Goal: Task Accomplishment & Management: Manage account settings

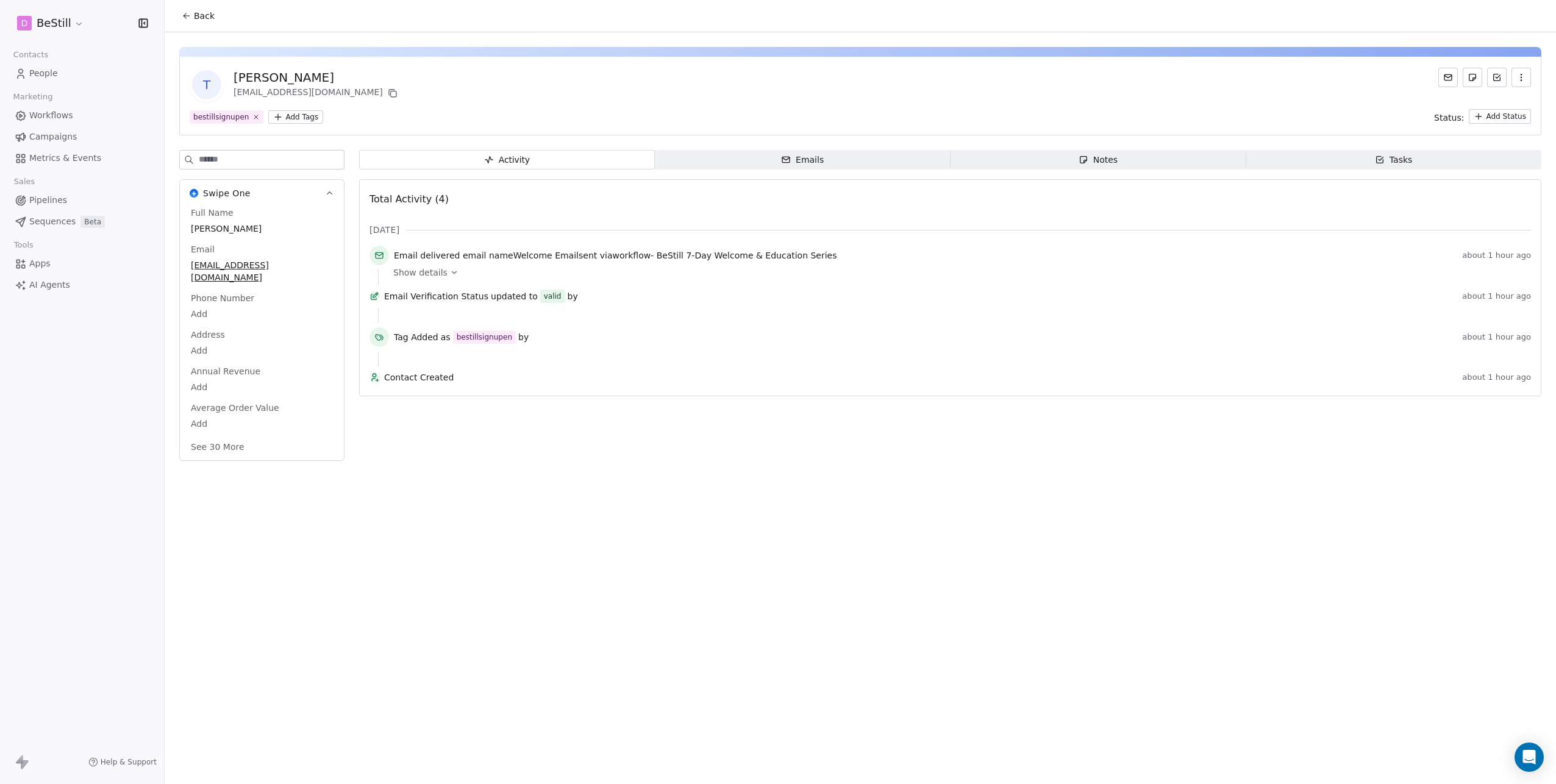
click at [71, 25] on html "D BeStill Contacts People Marketing Workflows Campaigns Metrics & Events Sales …" at bounding box center [778, 392] width 1556 height 784
click at [65, 122] on link "Manage Team" at bounding box center [93, 129] width 149 height 19
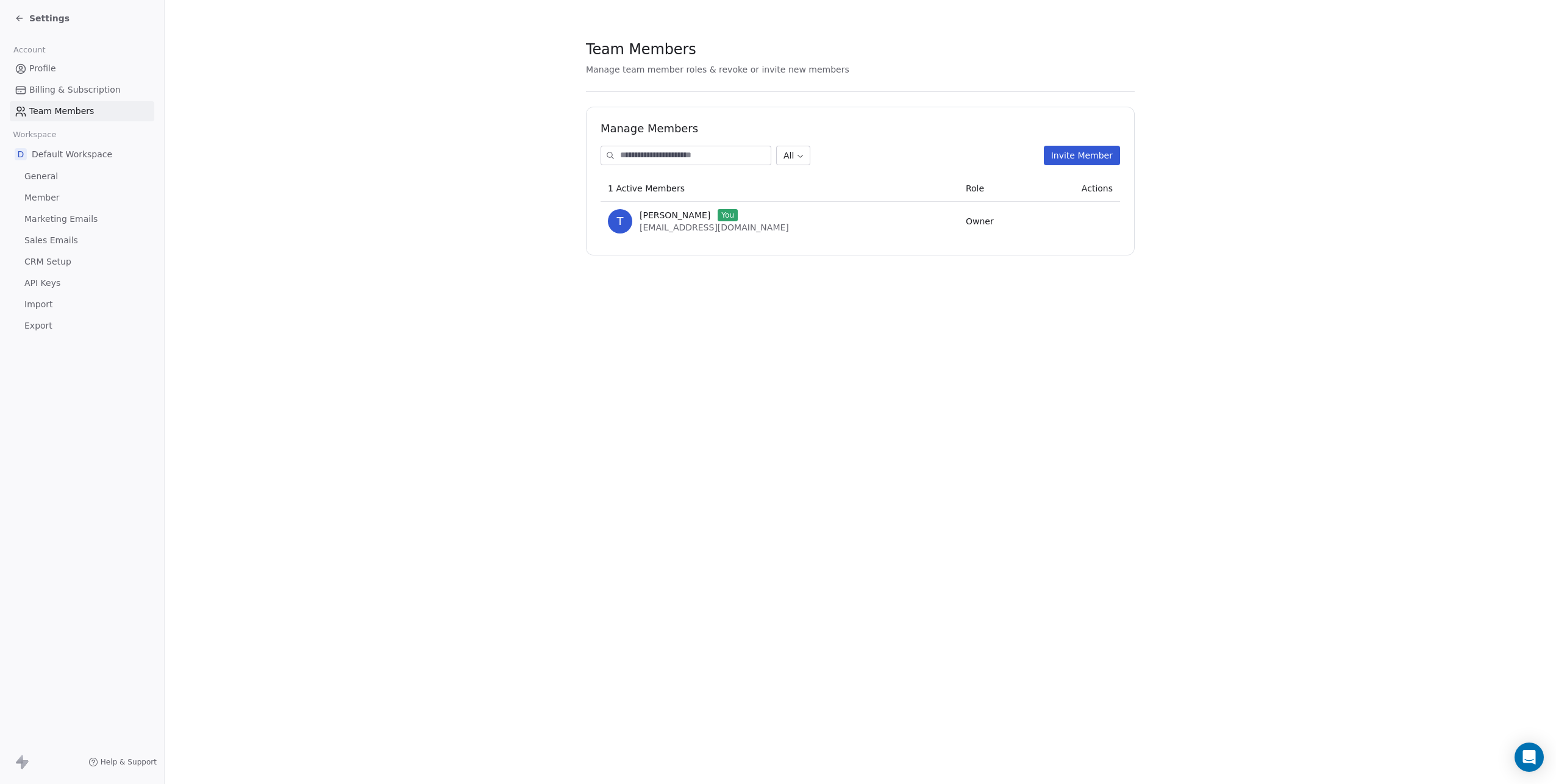
click at [1081, 158] on button "Invite Member" at bounding box center [1082, 155] width 76 height 19
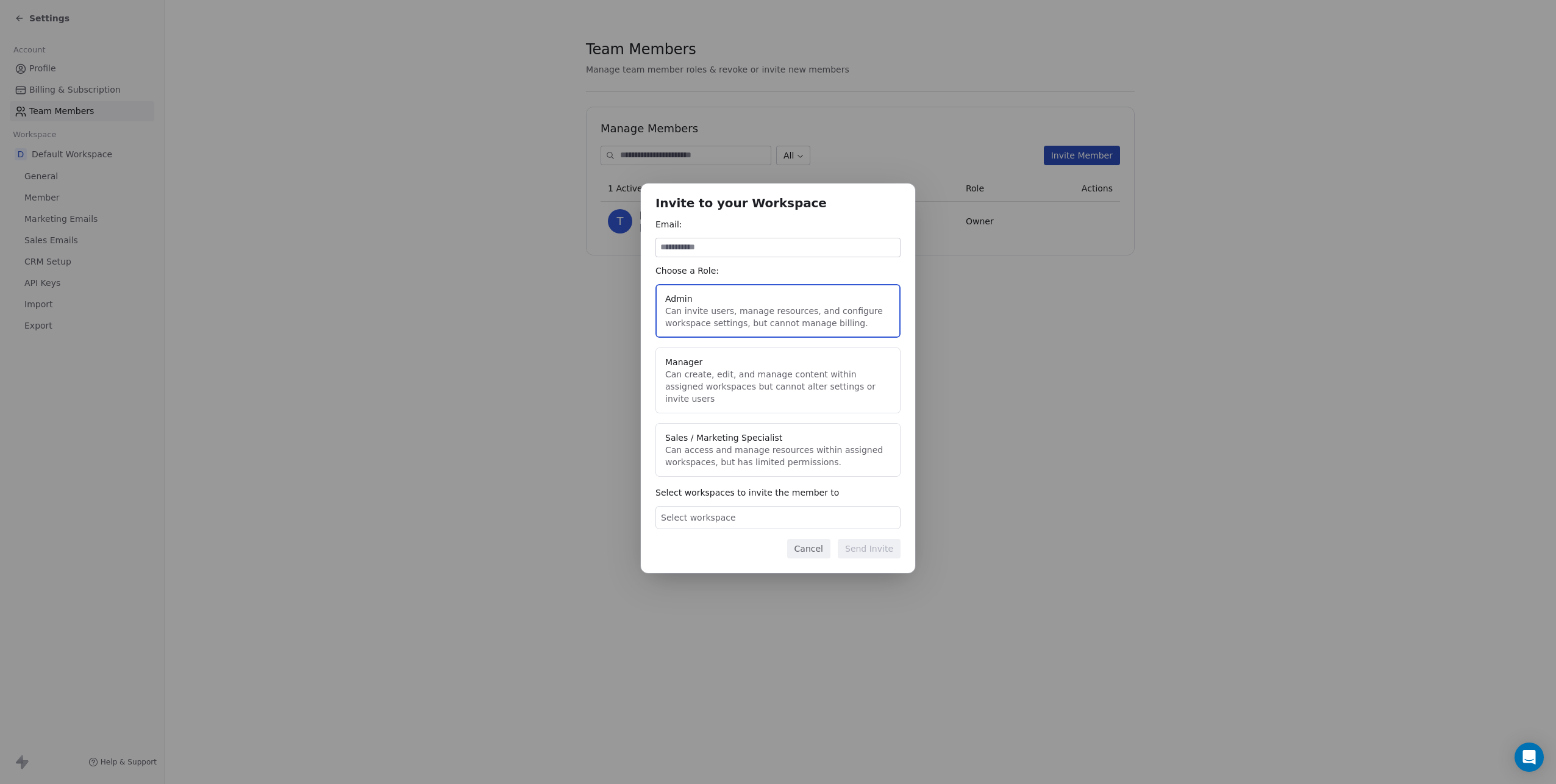
click at [819, 369] on button "Manager Can create, edit, and manage content within assigned workspaces but can…" at bounding box center [778, 380] width 245 height 66
click at [779, 255] on input at bounding box center [778, 247] width 244 height 18
type input "**********"
click at [813, 521] on div "Select workspace" at bounding box center [778, 518] width 245 height 23
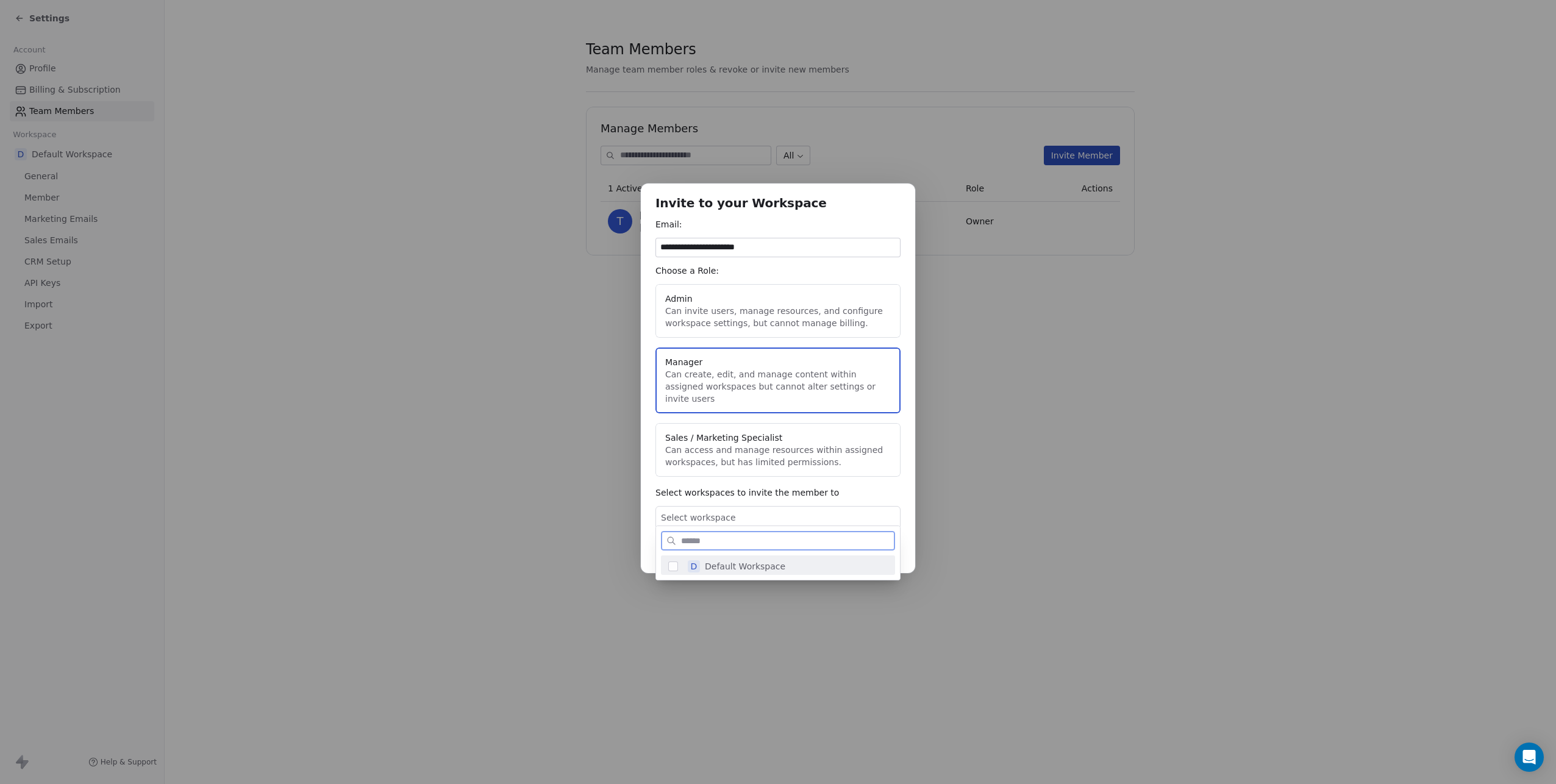
click at [670, 563] on button "Suggestions" at bounding box center [673, 566] width 10 height 10
click at [766, 490] on div "**********" at bounding box center [778, 392] width 1556 height 456
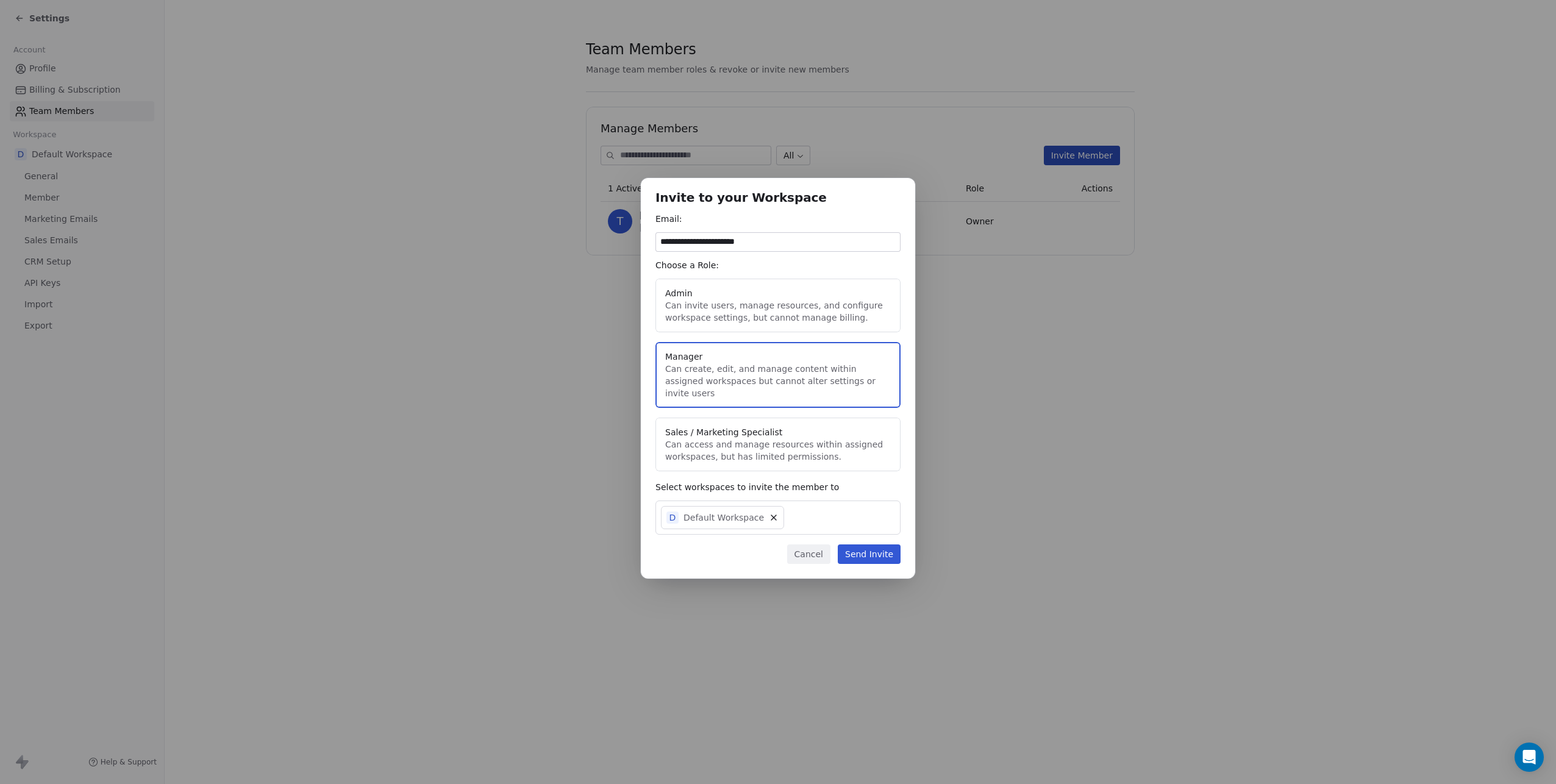
click at [743, 245] on input "**********" at bounding box center [778, 242] width 244 height 18
click at [810, 545] on button "Cancel" at bounding box center [808, 554] width 43 height 19
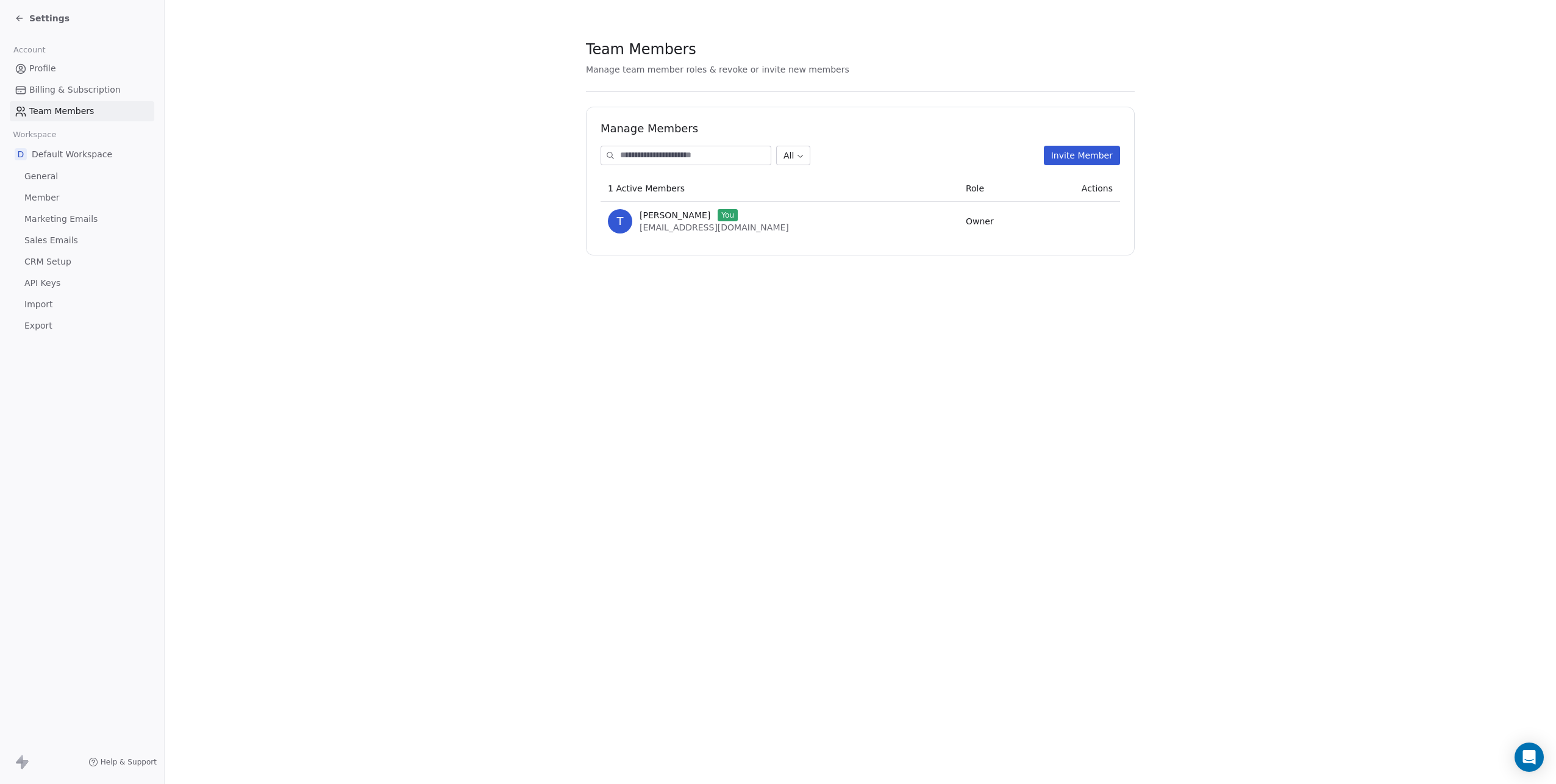
click at [27, 19] on div "Settings" at bounding box center [42, 18] width 55 height 12
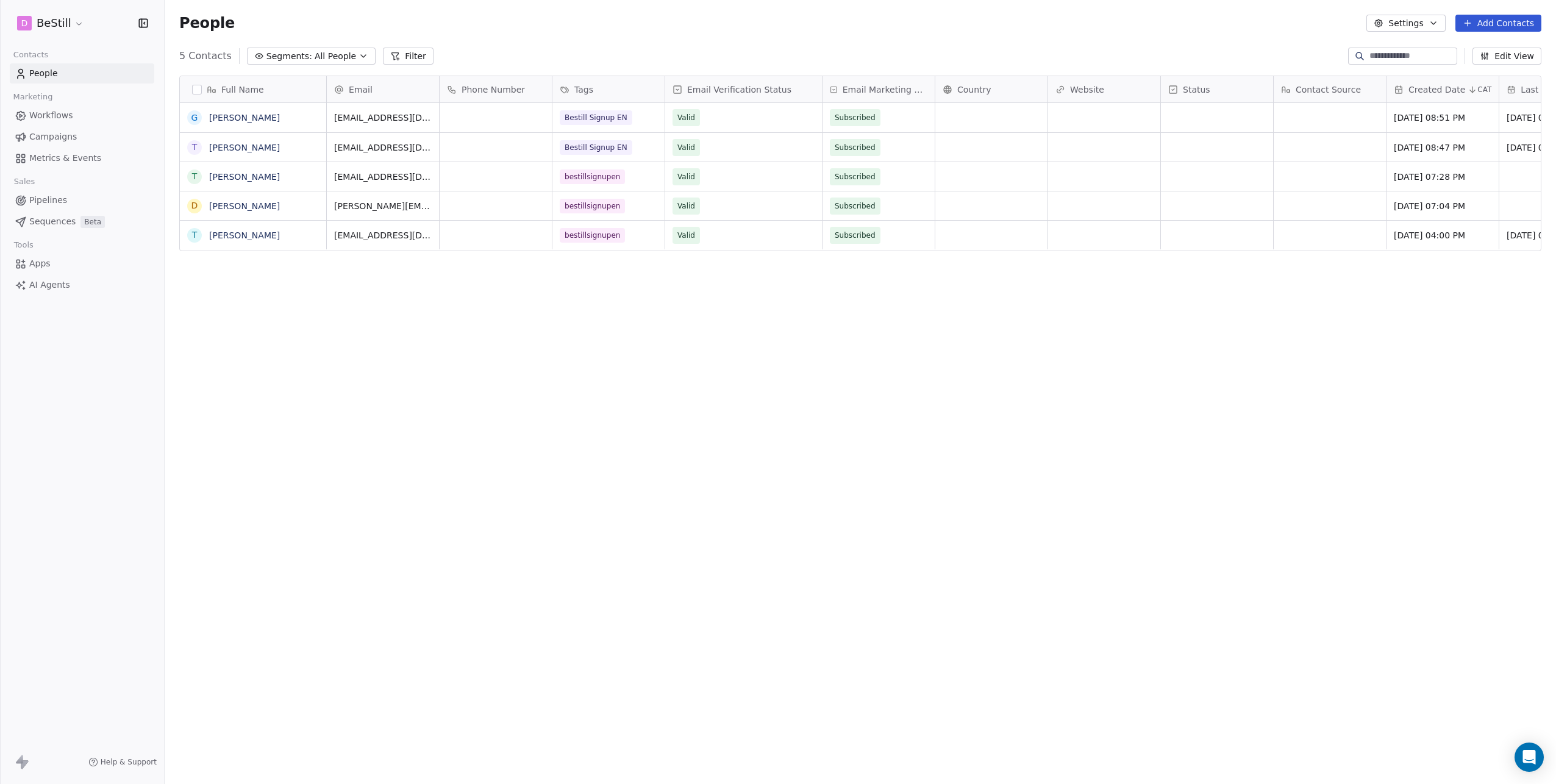
scroll to position [681, 1383]
click at [77, 22] on html "D BeStill Contacts People Marketing Workflows Campaigns Metrics & Events Sales …" at bounding box center [778, 404] width 1556 height 807
click at [89, 70] on link "Workspace Settings" at bounding box center [93, 70] width 149 height 19
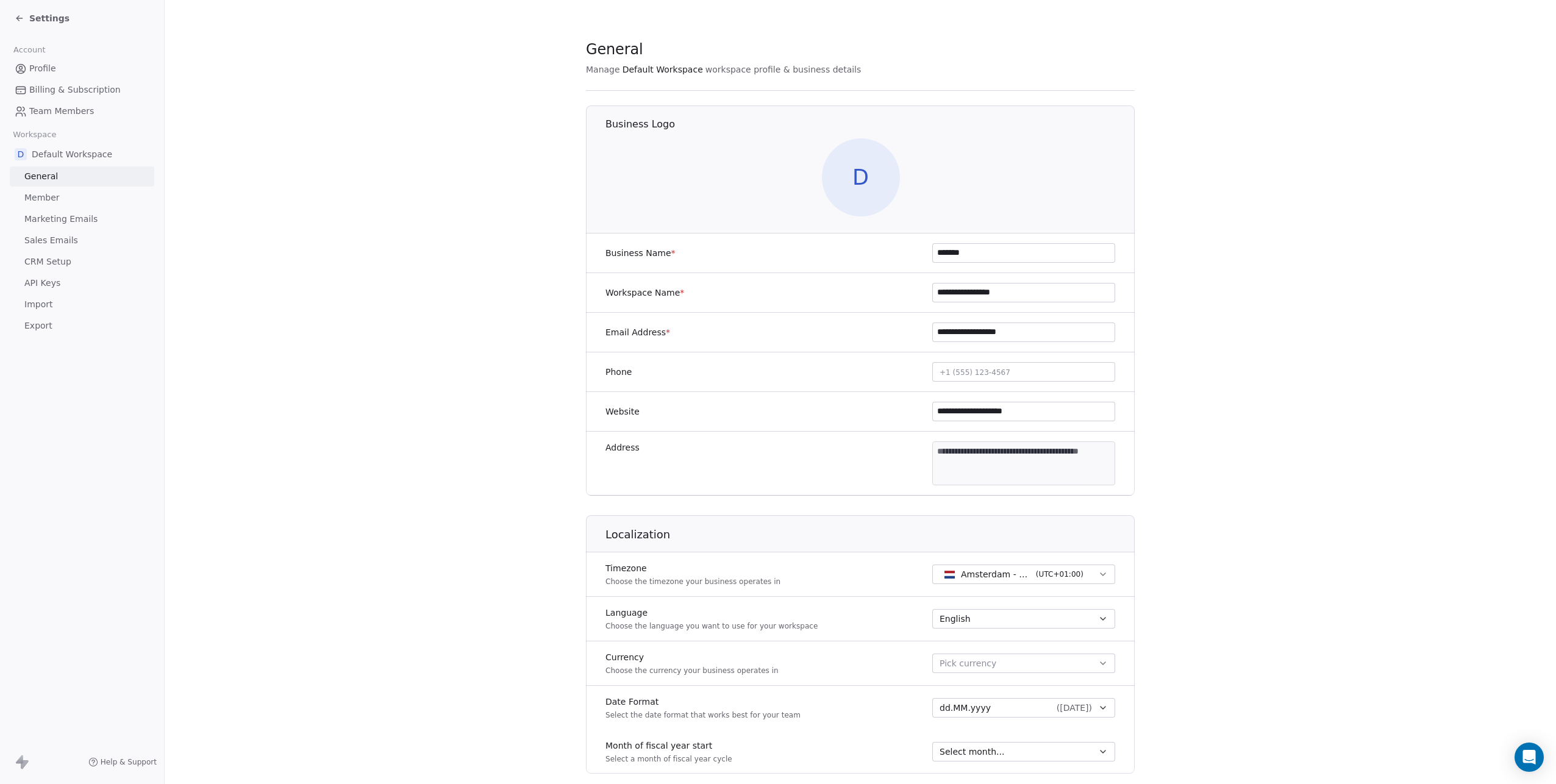
click at [29, 15] on span "Settings" at bounding box center [49, 18] width 40 height 12
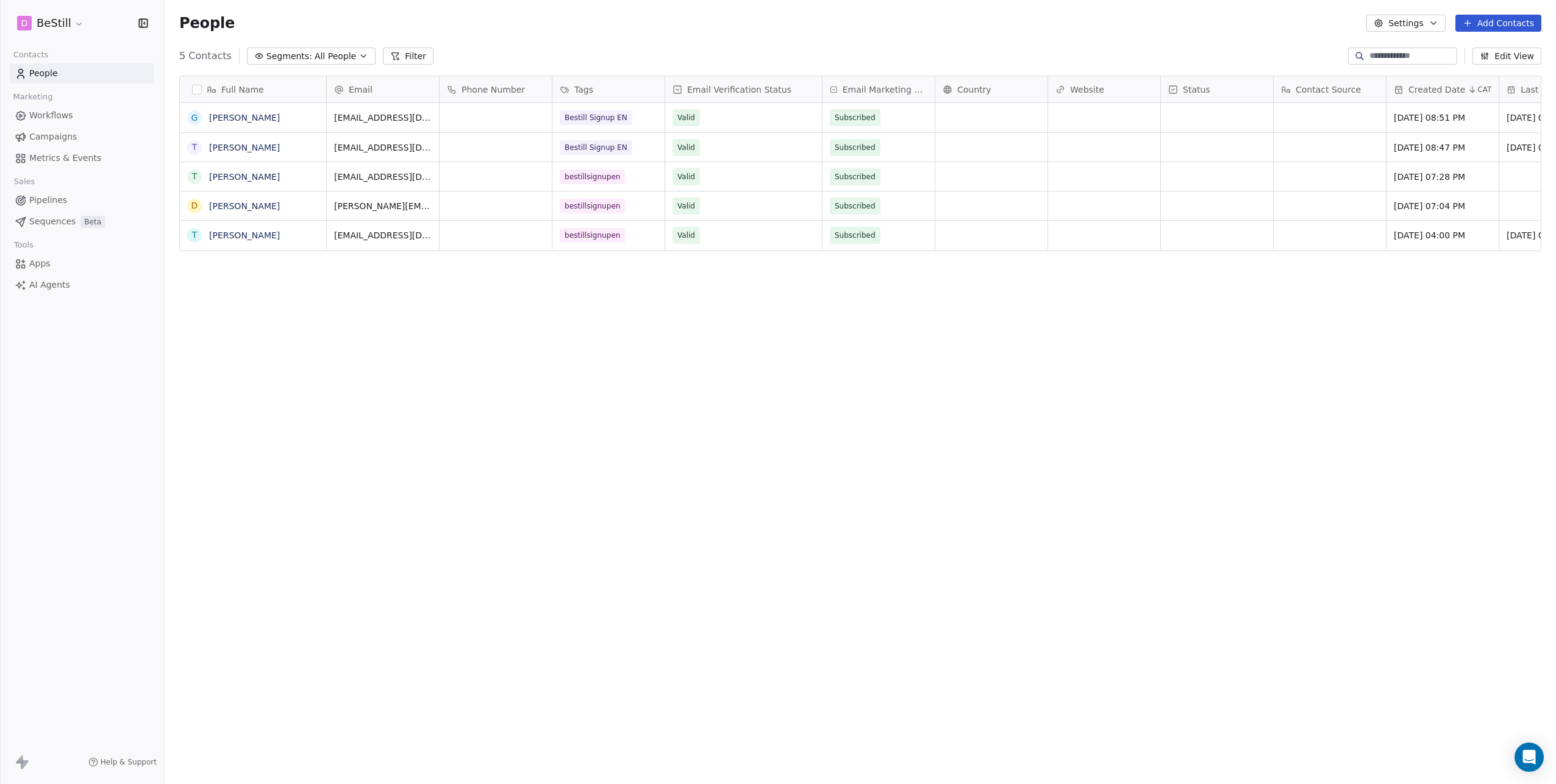
scroll to position [681, 1383]
click at [77, 21] on html "D BeStill Contacts People Marketing Workflows Campaigns Metrics & Events Sales …" at bounding box center [778, 392] width 1556 height 784
click at [64, 120] on link "Manage Team" at bounding box center [93, 129] width 149 height 19
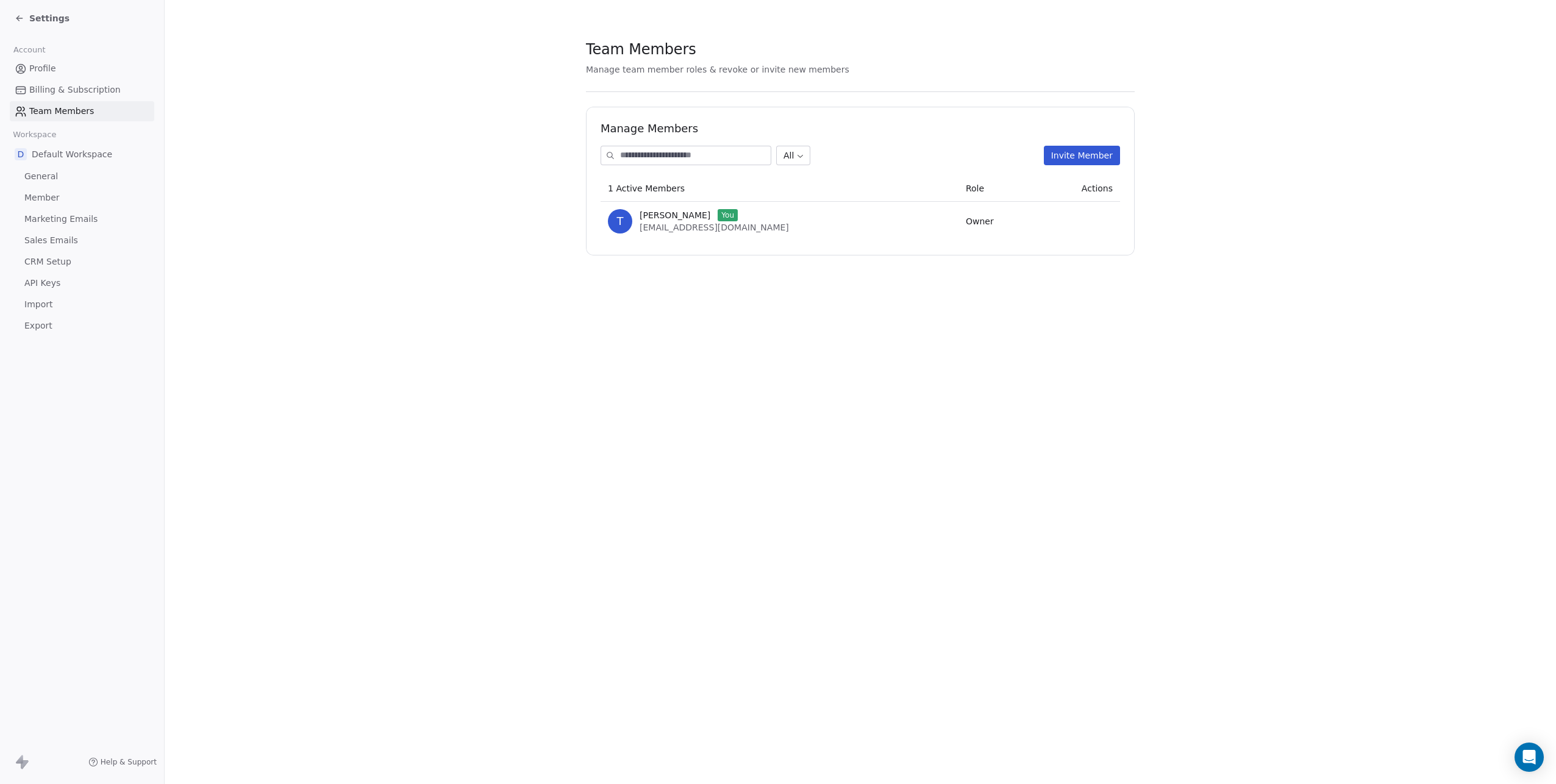
click at [1074, 158] on button "Invite Member" at bounding box center [1082, 155] width 76 height 19
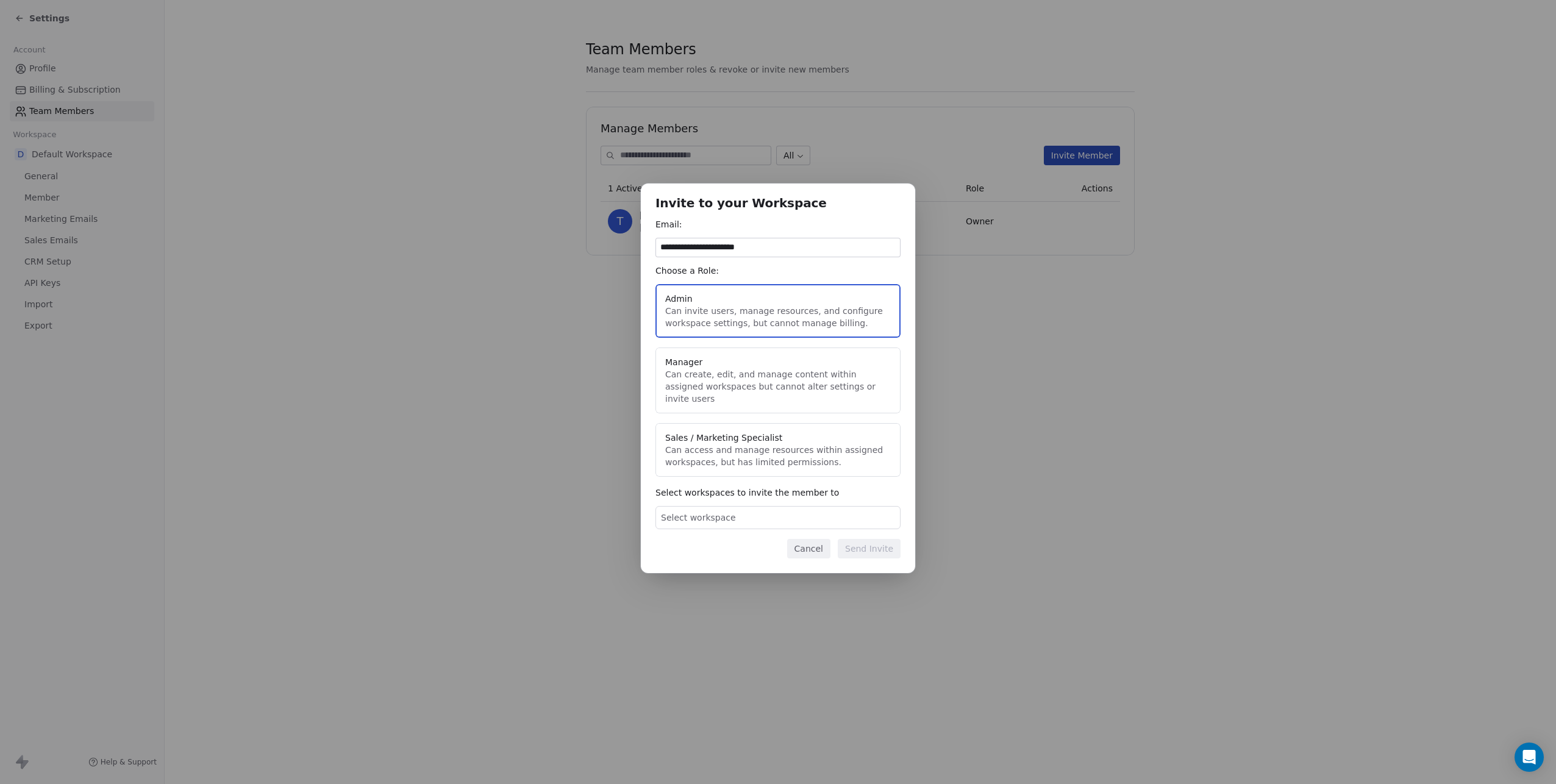
type input "**********"
click at [753, 385] on button "Manager Can create, edit, and manage content within assigned workspaces but can…" at bounding box center [778, 380] width 245 height 66
click at [846, 324] on button "Admin Can invite users, manage resources, and configure workspace settings, but…" at bounding box center [778, 310] width 245 height 53
click at [802, 507] on div "Select workspace" at bounding box center [778, 518] width 245 height 23
click at [674, 565] on button "Suggestions" at bounding box center [673, 566] width 10 height 10
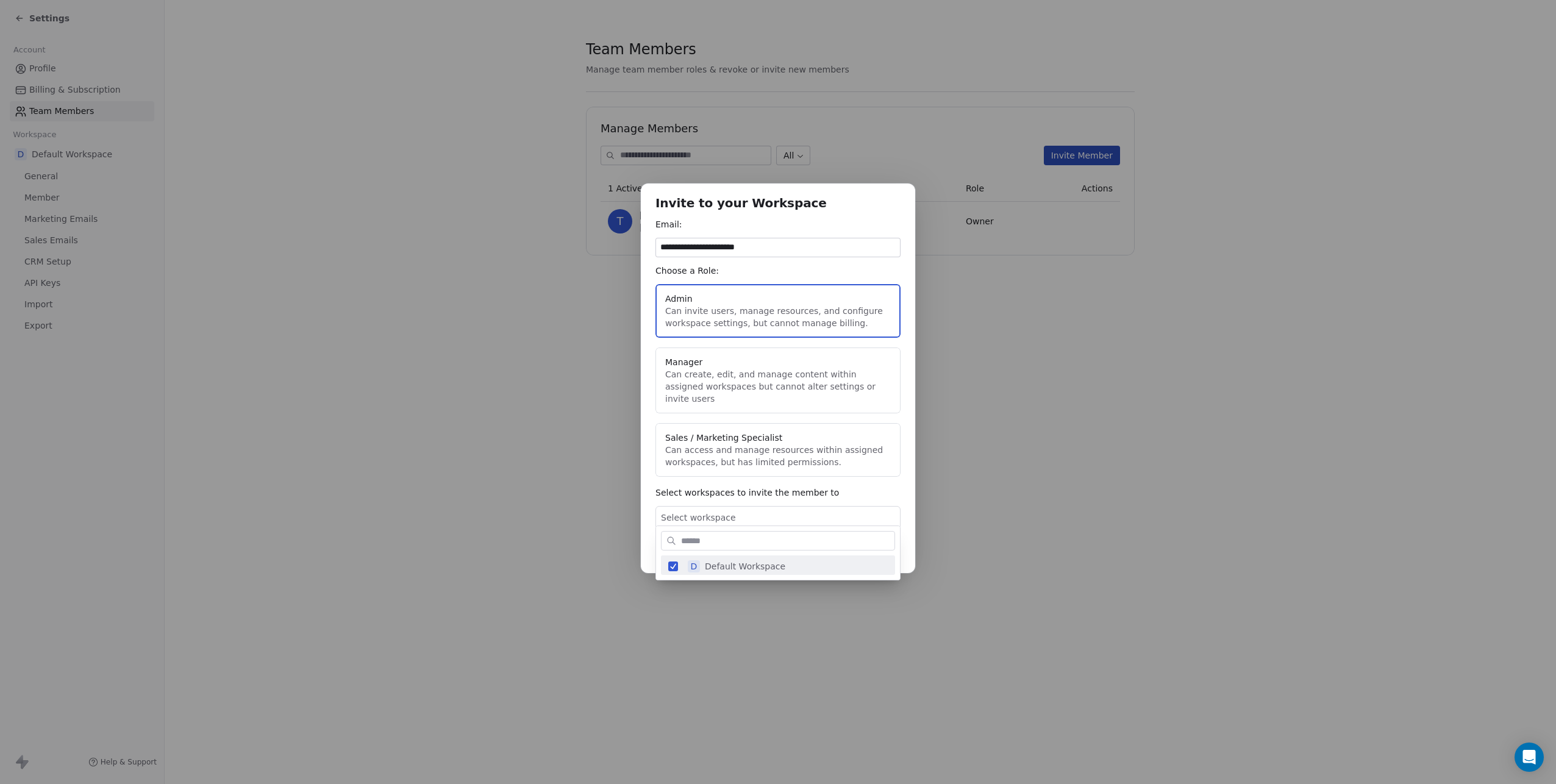
drag, startPoint x: 771, startPoint y: 503, endPoint x: 788, endPoint y: 499, distance: 17.5
click at [772, 503] on div "**********" at bounding box center [778, 392] width 1556 height 456
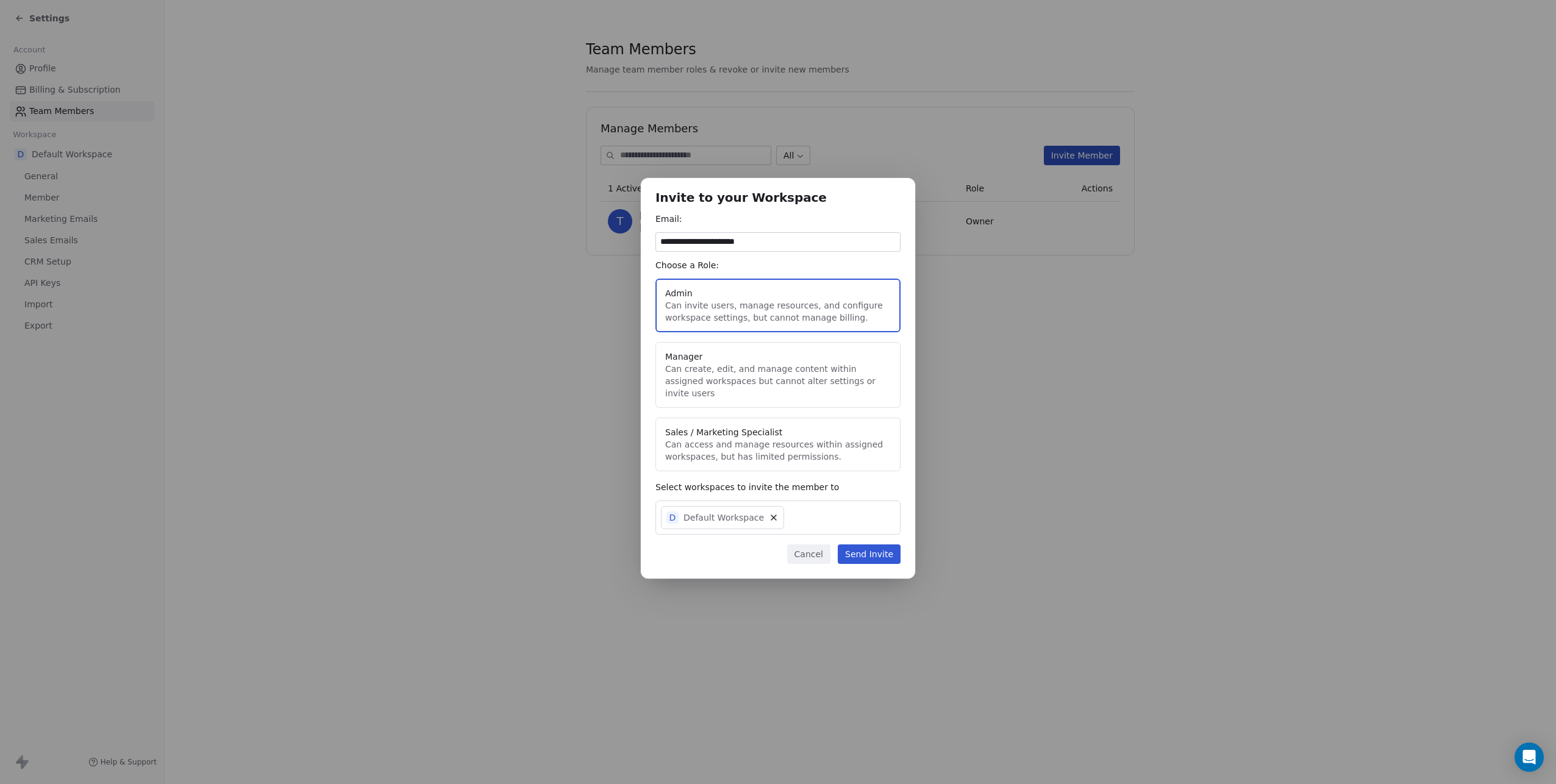
click at [866, 547] on button "Send Invite" at bounding box center [869, 554] width 63 height 19
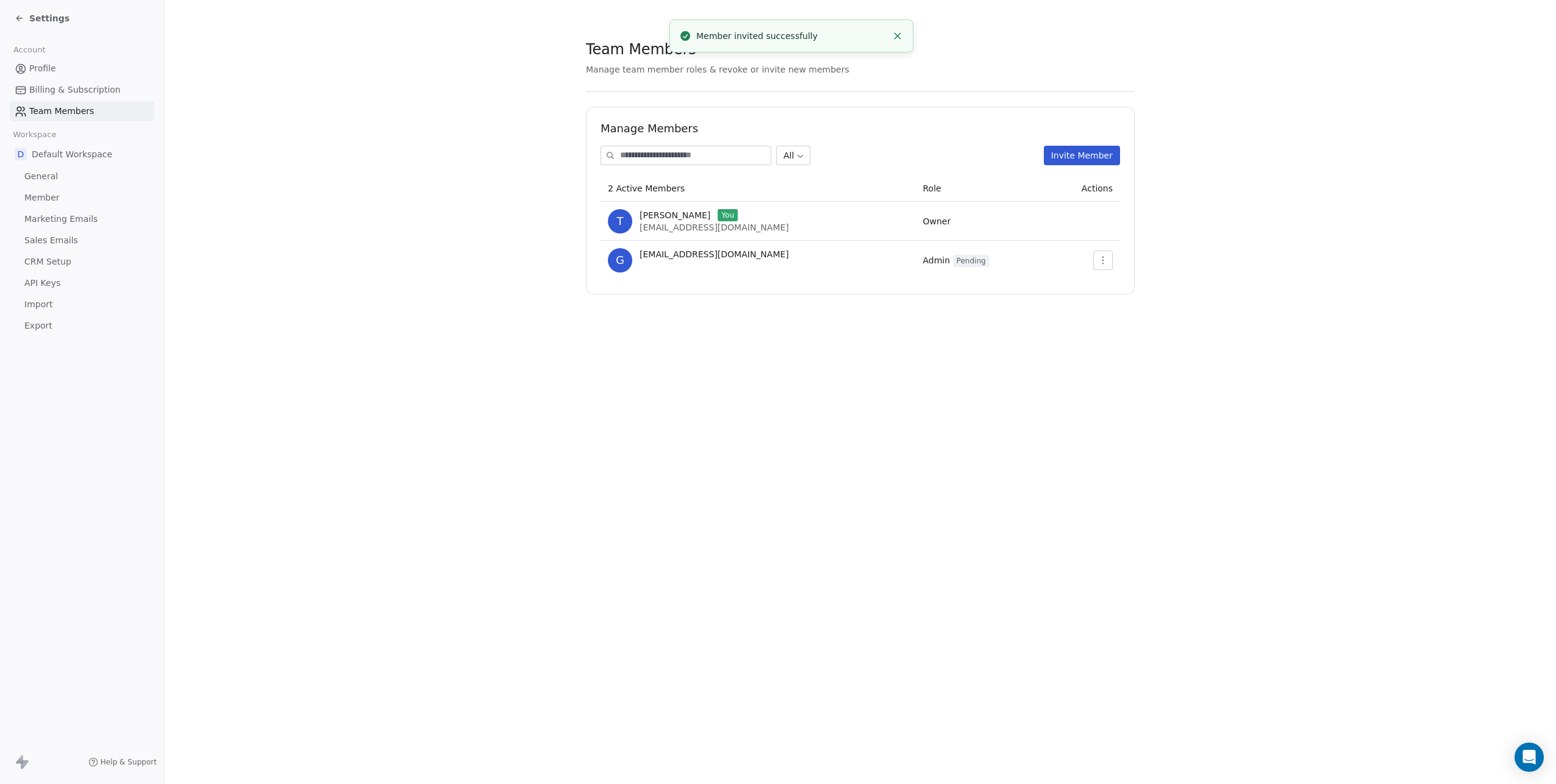
click at [26, 14] on div "Settings" at bounding box center [42, 18] width 55 height 12
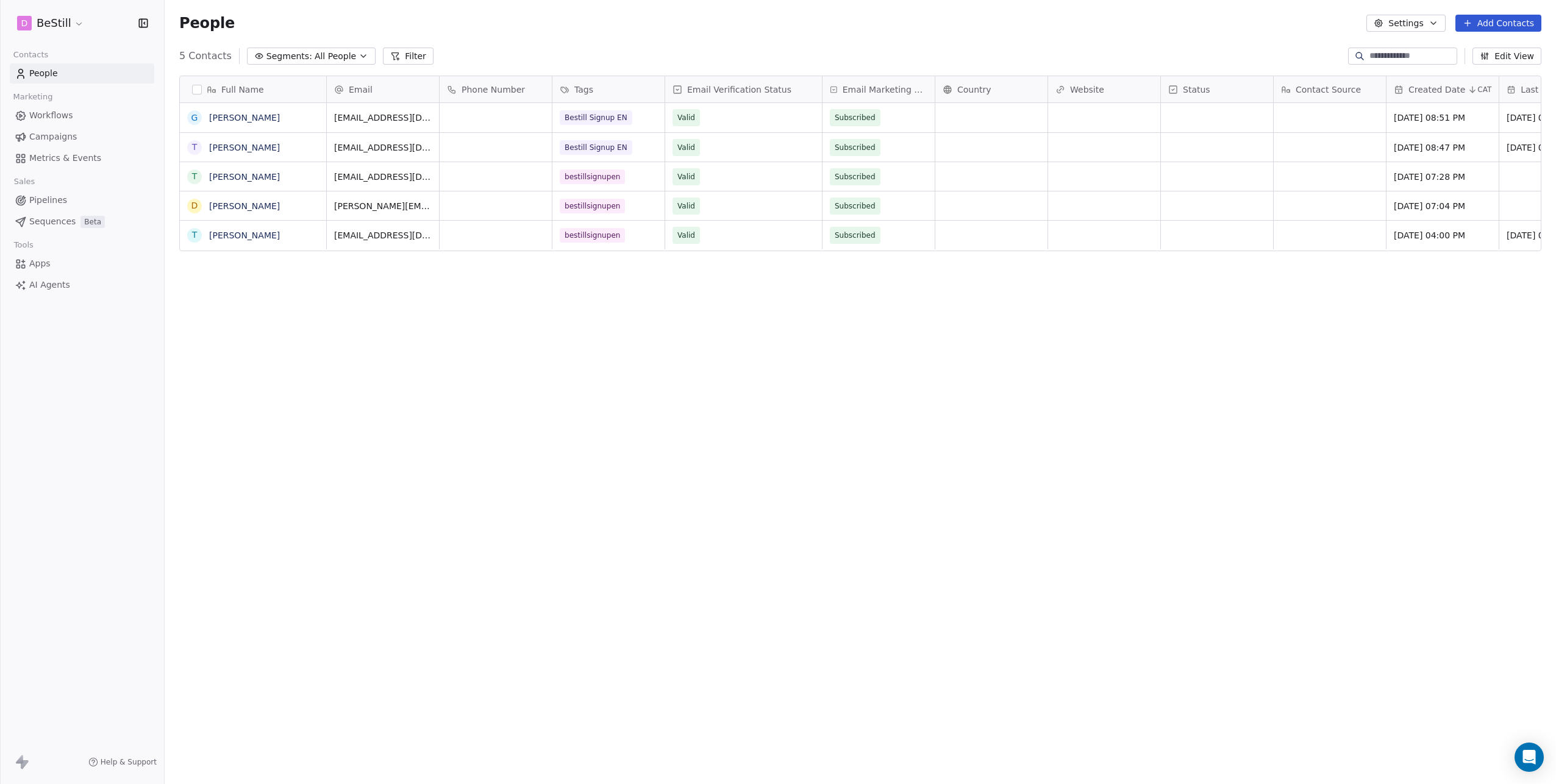
click at [58, 107] on link "Workflows" at bounding box center [82, 115] width 144 height 20
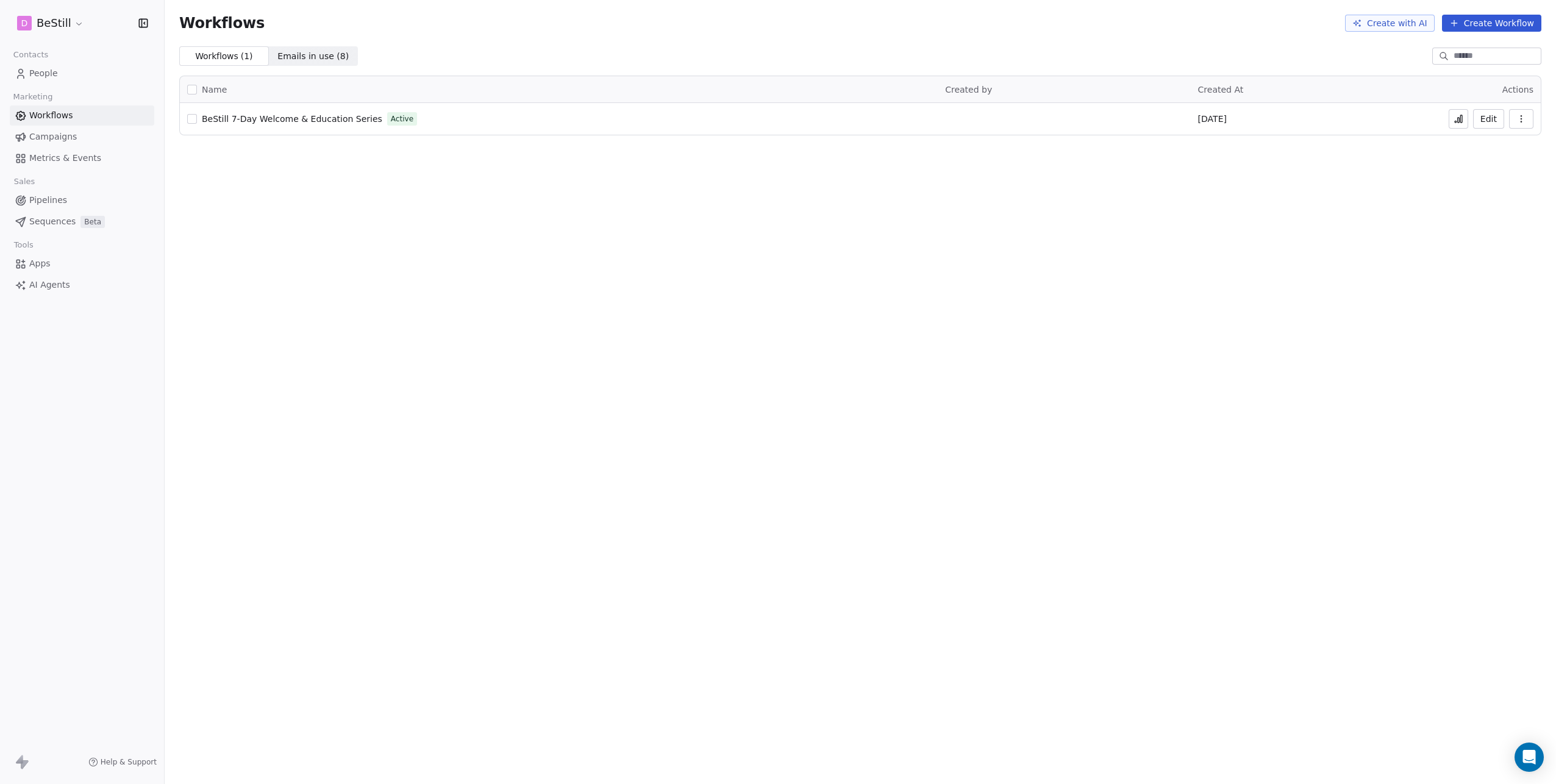
click at [290, 120] on span "BeStill 7-Day Welcome & Education Series" at bounding box center [292, 118] width 180 height 10
click at [52, 75] on span "People" at bounding box center [43, 73] width 29 height 13
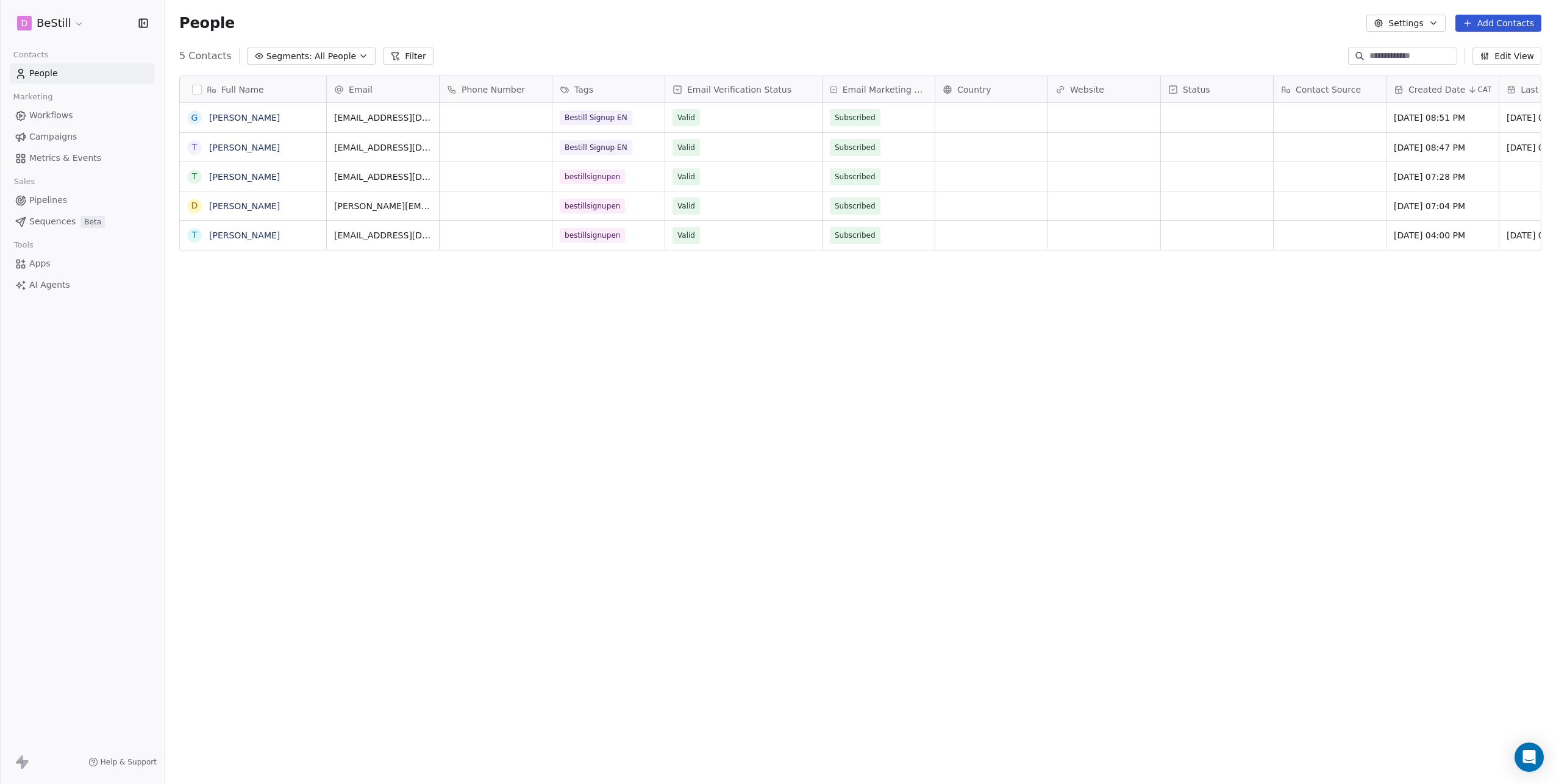
scroll to position [681, 1383]
click at [57, 113] on span "Workflows" at bounding box center [51, 115] width 44 height 13
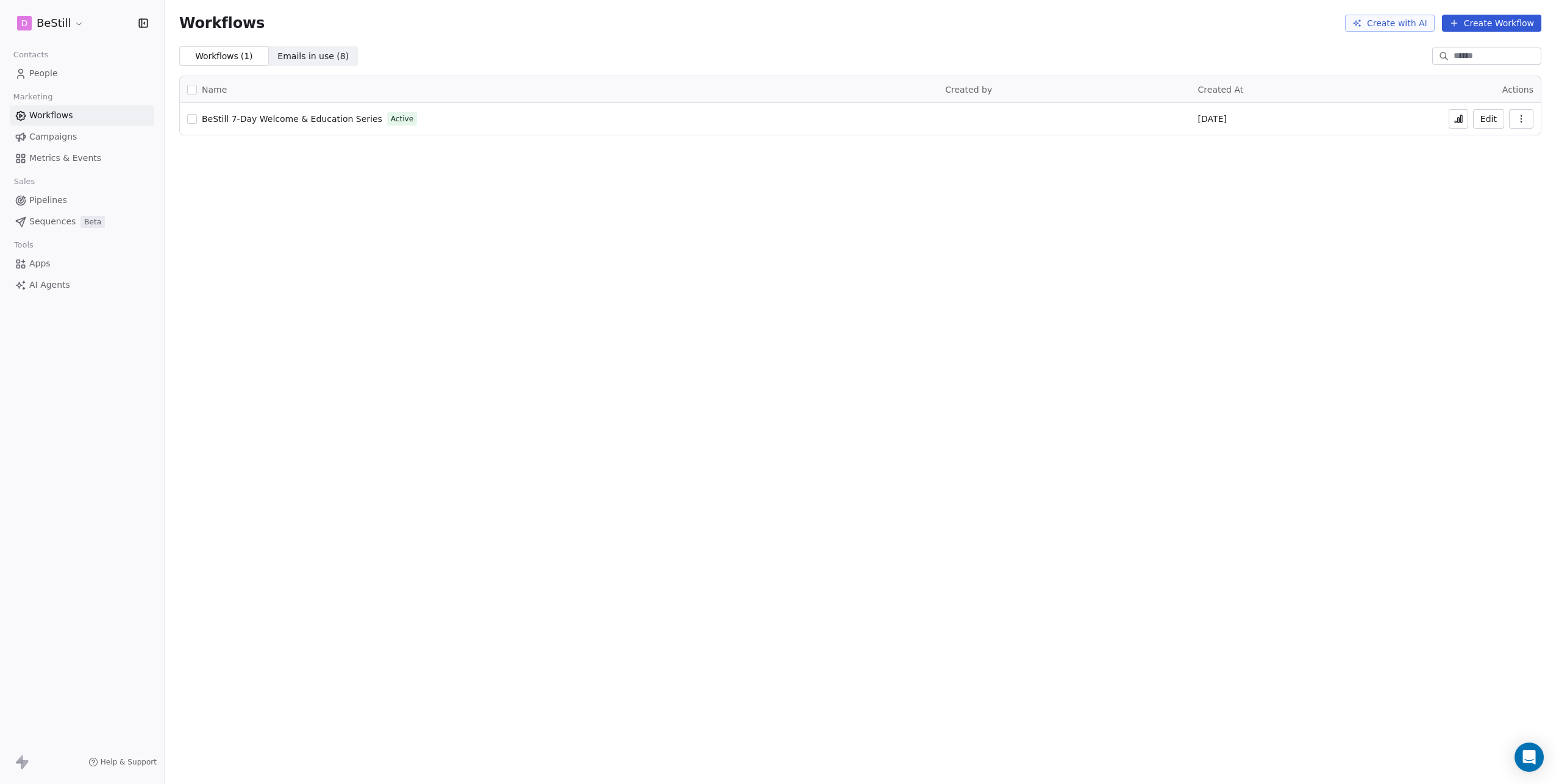
click at [236, 113] on link "BeStill 7-Day Welcome & Education Series" at bounding box center [292, 118] width 180 height 12
click at [1526, 118] on button "button" at bounding box center [1521, 118] width 24 height 19
drag, startPoint x: 879, startPoint y: 243, endPoint x: 433, endPoint y: 179, distance: 450.6
click at [878, 243] on div "Workflows Create with AI Create Workflow Workflows ( 1 ) Workflows ( 1 ) Emails…" at bounding box center [860, 392] width 1392 height 784
click at [299, 120] on span "BeStill 7-Day Welcome & Education Series" at bounding box center [292, 118] width 180 height 10
